Goal: Task Accomplishment & Management: Manage account settings

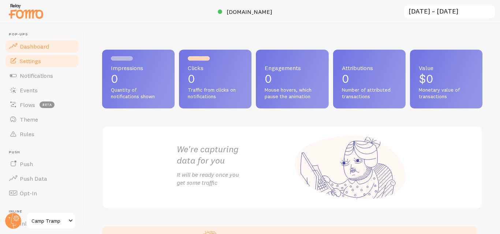
click at [28, 63] on span "Settings" at bounding box center [30, 60] width 21 height 7
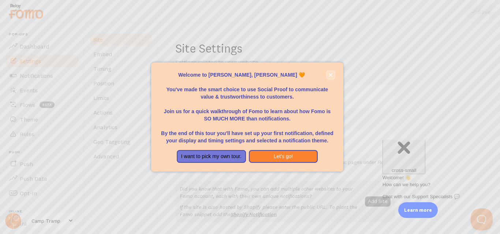
click at [330, 73] on icon "close," at bounding box center [330, 75] width 4 height 4
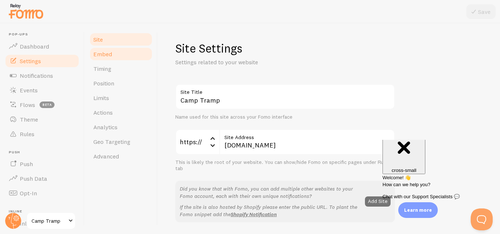
click at [114, 55] on link "Embed" at bounding box center [121, 54] width 64 height 15
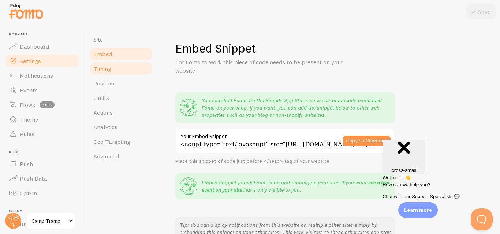
click at [119, 75] on link "Timing" at bounding box center [121, 68] width 64 height 15
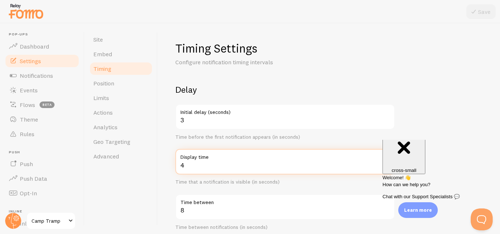
drag, startPoint x: 191, startPoint y: 167, endPoint x: 166, endPoint y: 167, distance: 24.5
click at [166, 167] on div "Timing Settings Configure notification timing intervals Delay 3 Initial delay (…" at bounding box center [329, 128] width 342 height 211
type input "15"
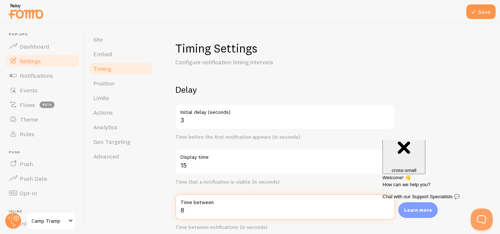
drag, startPoint x: 198, startPoint y: 210, endPoint x: 177, endPoint y: 211, distance: 21.3
click at [177, 211] on input "8" at bounding box center [284, 208] width 219 height 26
type input "5"
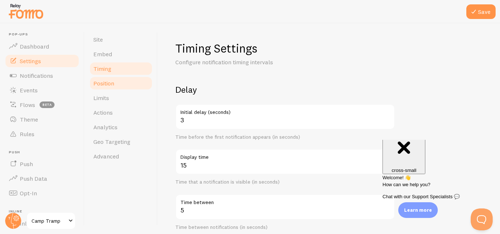
click at [125, 85] on link "Position" at bounding box center [121, 83] width 64 height 15
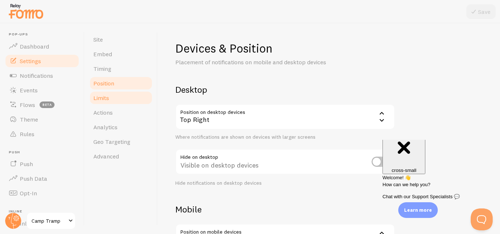
click at [124, 102] on link "Limits" at bounding box center [121, 98] width 64 height 15
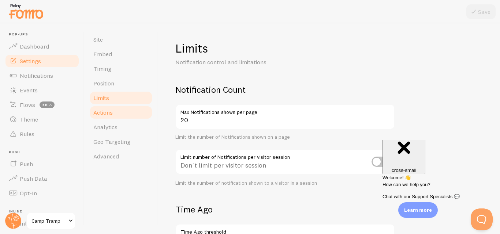
click at [118, 114] on link "Actions" at bounding box center [121, 112] width 64 height 15
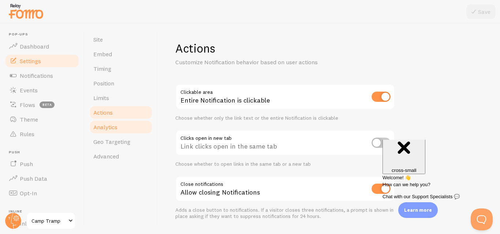
click at [123, 128] on link "Analytics" at bounding box center [121, 127] width 64 height 15
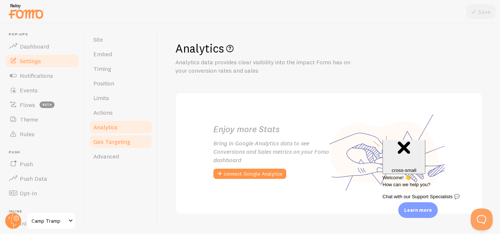
click at [127, 140] on span "Geo Targeting" at bounding box center [111, 141] width 37 height 7
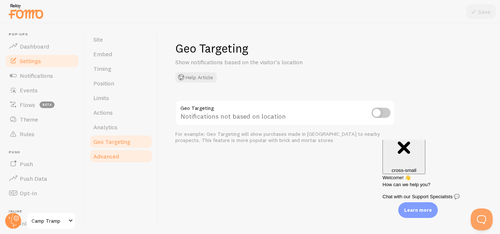
click at [124, 154] on link "Advanced" at bounding box center [121, 156] width 64 height 15
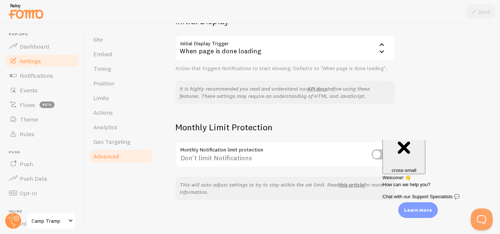
scroll to position [190, 0]
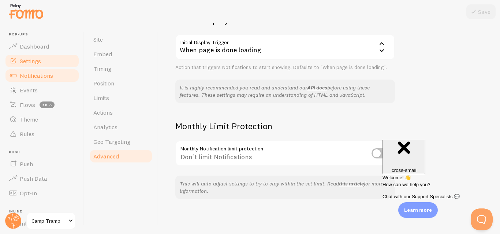
click at [37, 75] on span "Notifications" at bounding box center [36, 75] width 33 height 7
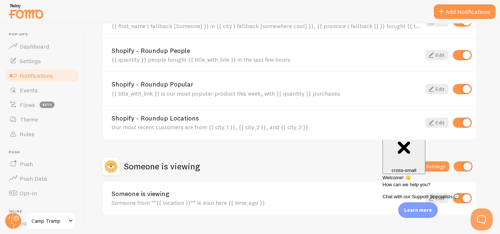
scroll to position [355, 0]
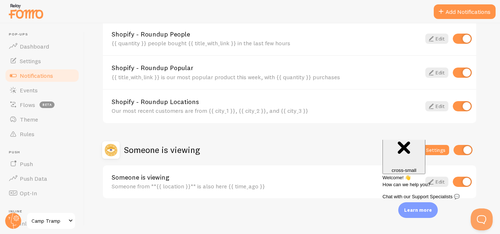
click at [328, 146] on div "Someone is viewing Settings" at bounding box center [289, 151] width 375 height 18
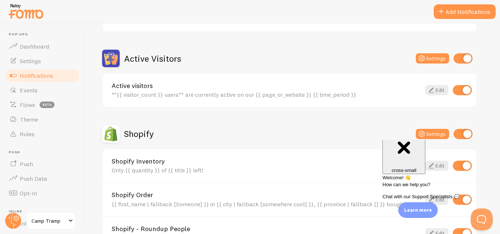
scroll to position [0, 0]
